Goal: Check status: Check status

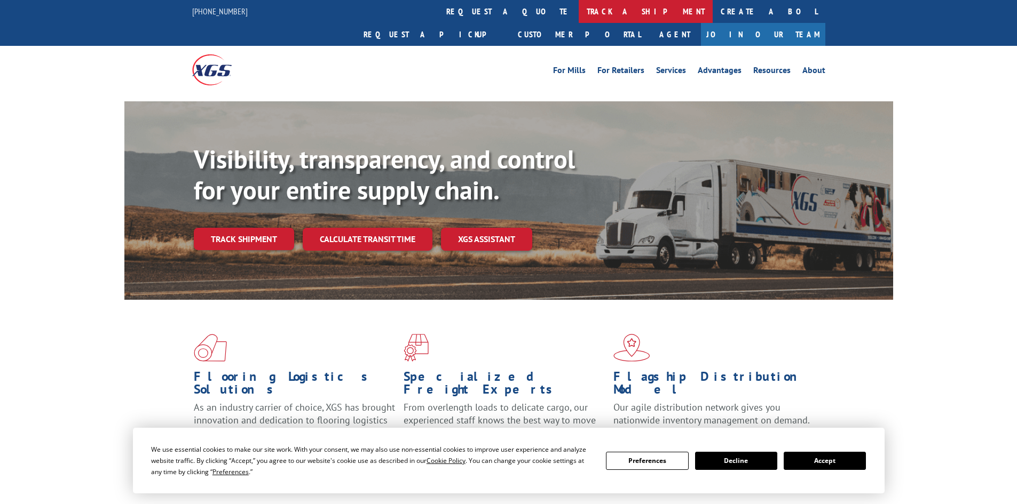
click at [579, 12] on link "track a shipment" at bounding box center [646, 11] width 134 height 23
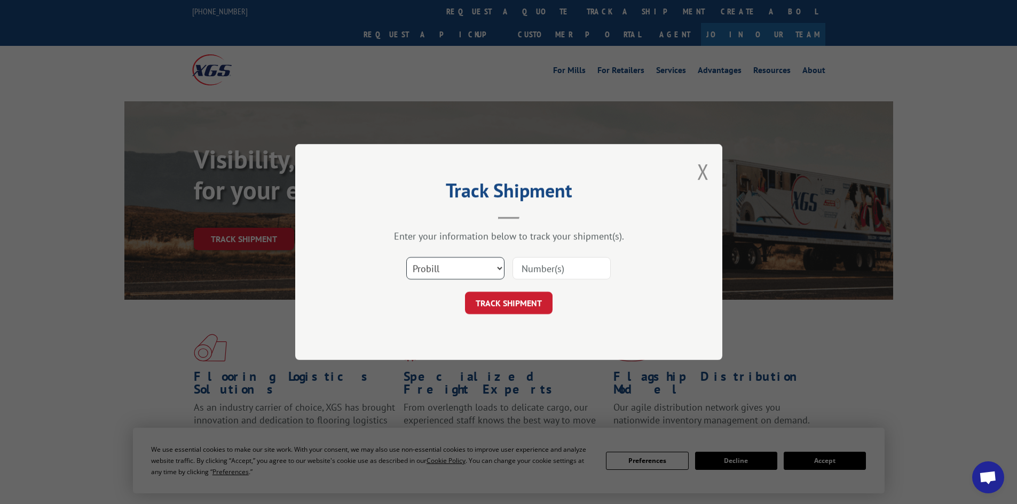
click at [441, 274] on select "Select category... Probill BOL PO" at bounding box center [455, 268] width 98 height 22
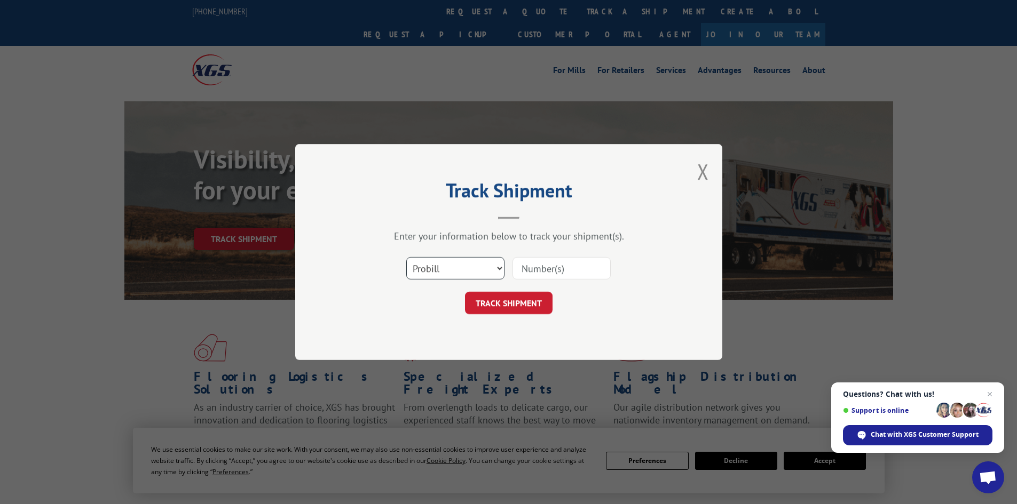
select select "bol"
click at [406, 257] on select "Select category... Probill BOL PO" at bounding box center [455, 268] width 98 height 22
click at [571, 270] on input at bounding box center [561, 268] width 98 height 22
paste input "7043741"
type input "7043741"
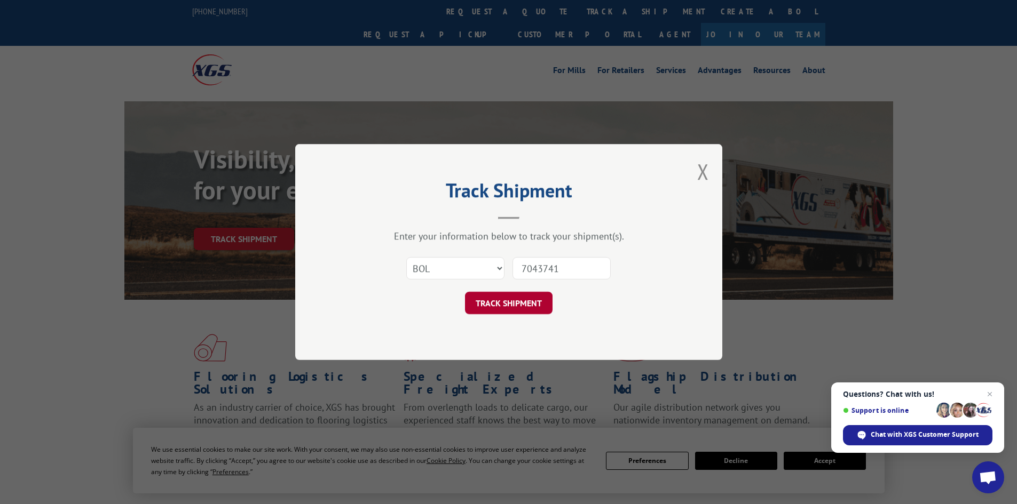
click at [521, 304] on button "TRACK SHIPMENT" at bounding box center [509, 303] width 88 height 22
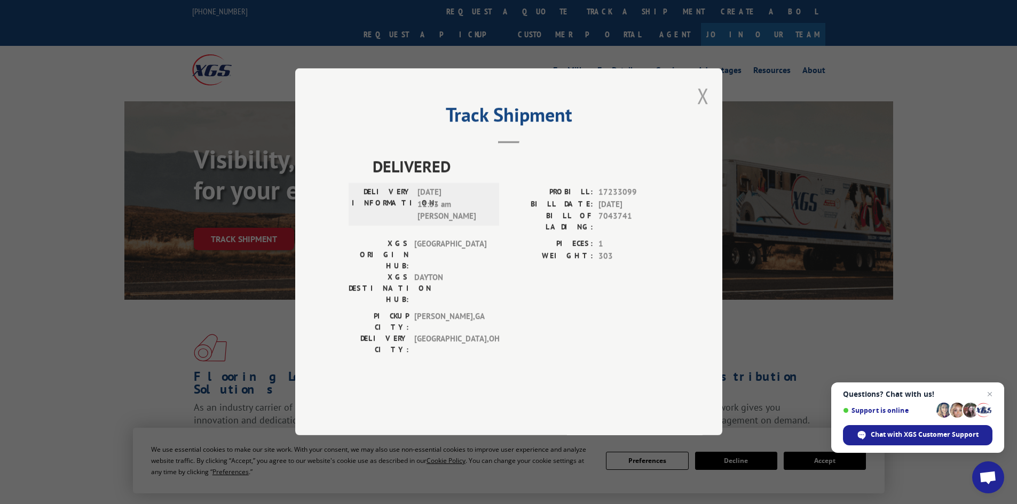
click at [700, 110] on button "Close modal" at bounding box center [703, 96] width 12 height 28
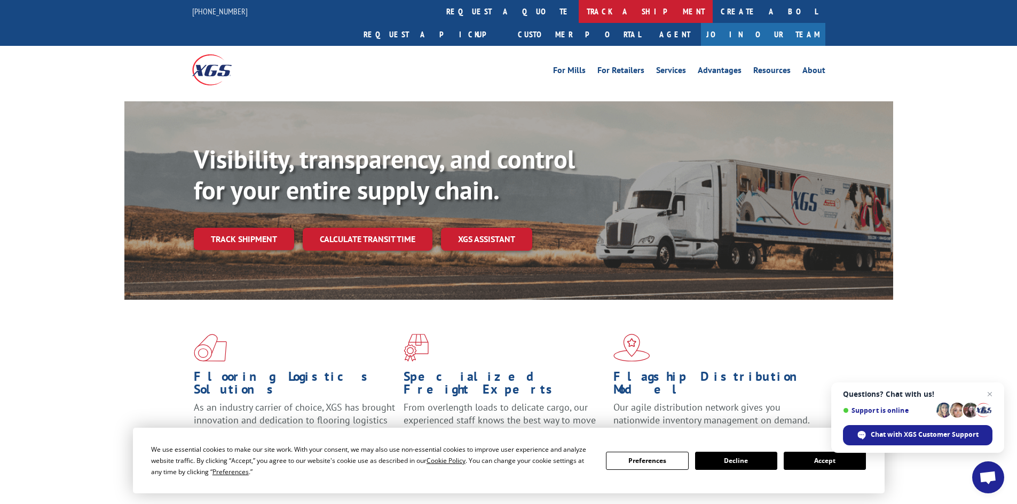
click at [579, 12] on link "track a shipment" at bounding box center [646, 11] width 134 height 23
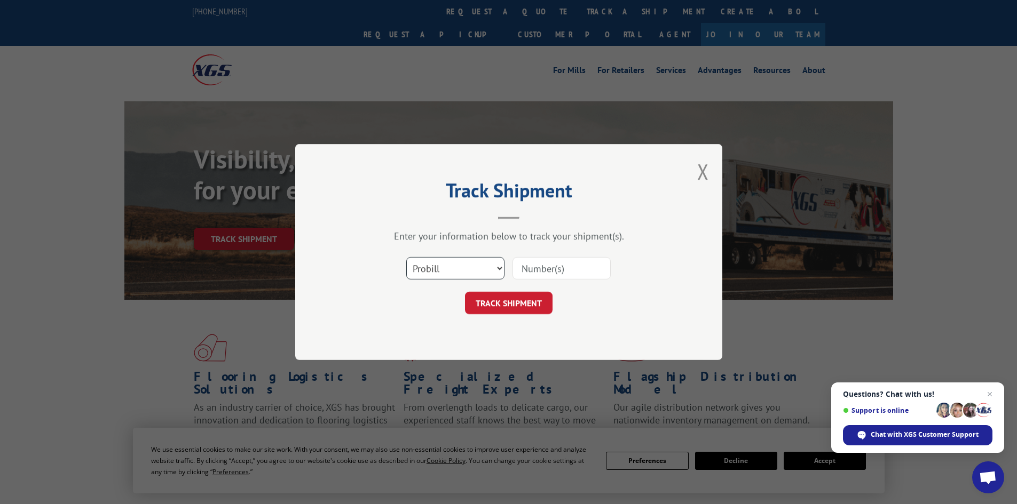
click at [451, 263] on select "Select category... Probill BOL PO" at bounding box center [455, 268] width 98 height 22
select select "bol"
click at [406, 257] on select "Select category... Probill BOL PO" at bounding box center [455, 268] width 98 height 22
click at [551, 273] on input at bounding box center [561, 268] width 98 height 22
paste input "468981"
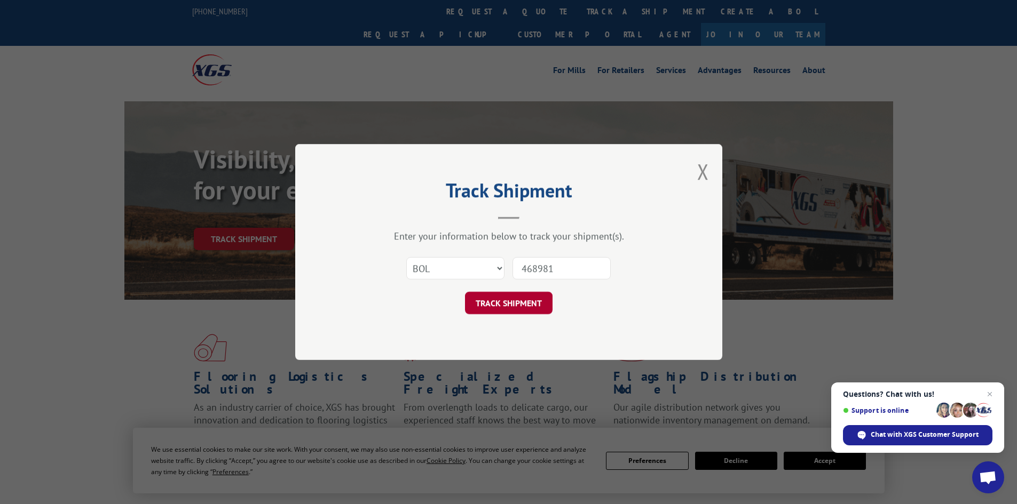
type input "468981"
click at [525, 314] on button "TRACK SHIPMENT" at bounding box center [509, 303] width 88 height 22
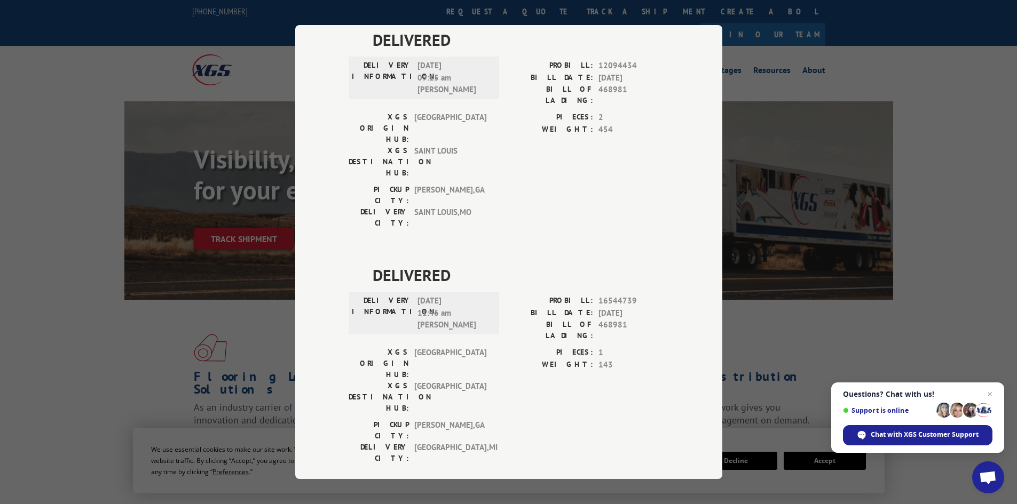
scroll to position [373, 0]
